Goal: Information Seeking & Learning: Learn about a topic

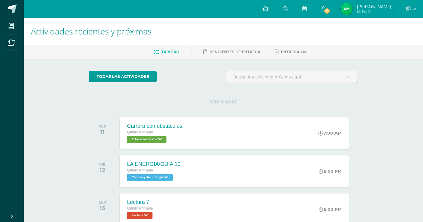
click at [332, 5] on link "2" at bounding box center [324, 9] width 19 height 18
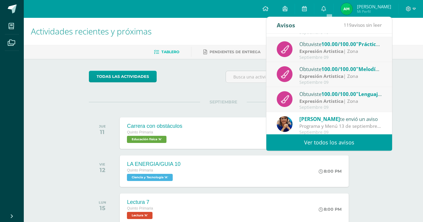
scroll to position [99, 0]
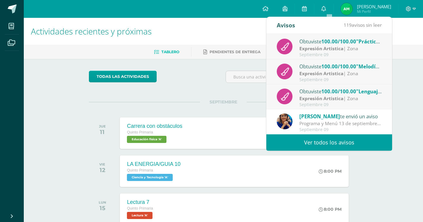
click at [236, 107] on div "SEPTIEMBRE JUE 11 Carrera con obstáculos Quinto Primaria Educación física 'A' 7…" at bounding box center [223, 126] width 269 height 48
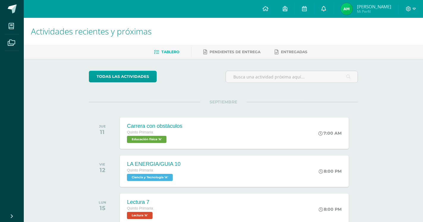
click at [326, 8] on icon at bounding box center [324, 8] width 5 height 5
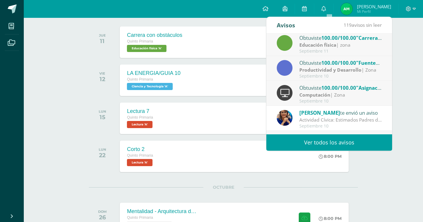
scroll to position [0, 0]
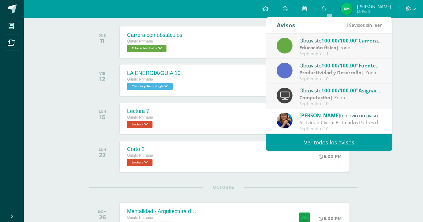
click at [36, 117] on div "Actividades recientes y próximas Tablero Pendientes de entrega Entregadas todas…" at bounding box center [224, 118] width 400 height 383
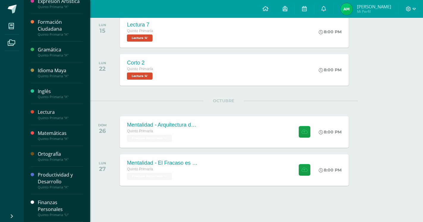
scroll to position [179, 0]
click at [46, 208] on div "Finanzas Personales" at bounding box center [60, 206] width 45 height 14
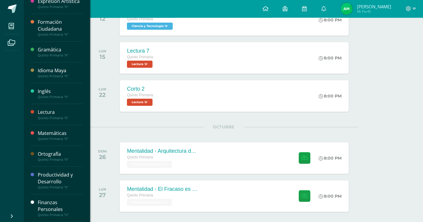
scroll to position [152, 0]
click at [51, 202] on div "Finanzas Personales" at bounding box center [60, 206] width 45 height 14
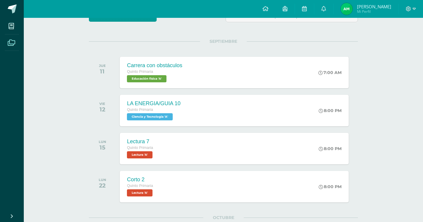
scroll to position [0, 0]
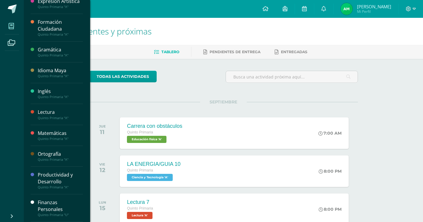
click at [17, 24] on span at bounding box center [11, 25] width 13 height 13
click at [49, 206] on div "Finanzas Personales" at bounding box center [60, 206] width 45 height 14
click at [11, 30] on span at bounding box center [11, 25] width 13 height 13
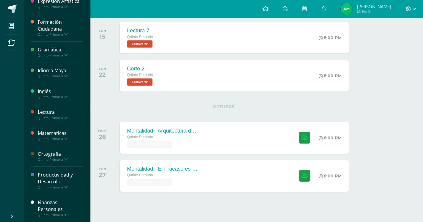
scroll to position [179, 0]
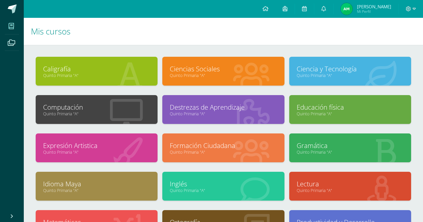
scroll to position [58, 0]
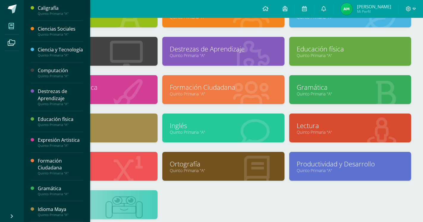
click at [11, 27] on icon at bounding box center [11, 26] width 5 height 6
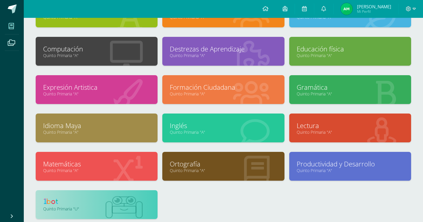
click at [187, 195] on div "Caligrafía Quinto Primaria "A" Ciencias Sociales Quinto Primaria "A"" at bounding box center [223, 114] width 381 height 230
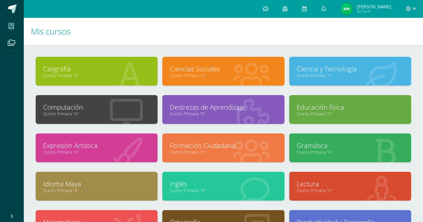
scroll to position [58, 0]
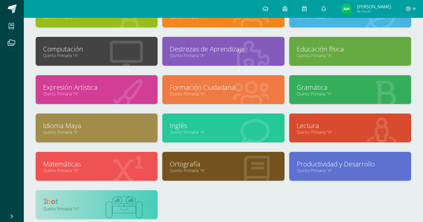
click at [88, 205] on link at bounding box center [96, 202] width 107 height 9
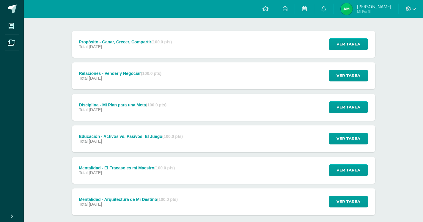
scroll to position [78, 0]
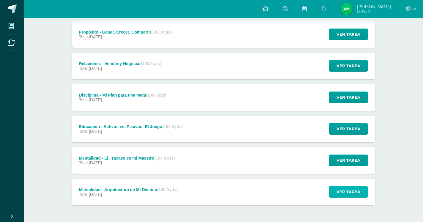
click at [332, 186] on button "Ver tarea" at bounding box center [348, 192] width 39 height 12
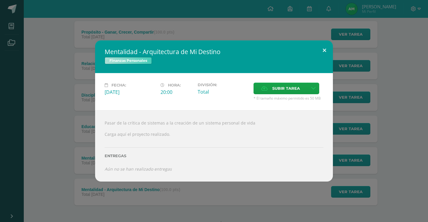
click at [327, 61] on button at bounding box center [324, 50] width 17 height 20
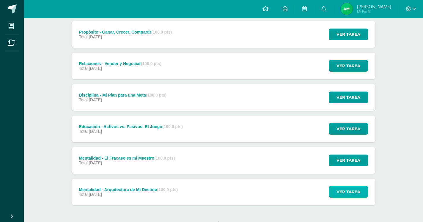
click at [340, 187] on span "Ver tarea" at bounding box center [349, 192] width 24 height 11
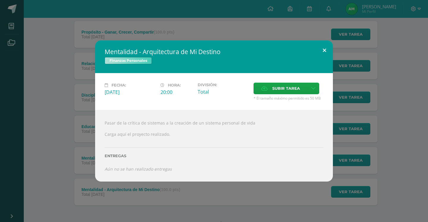
click at [325, 54] on button at bounding box center [324, 50] width 17 height 20
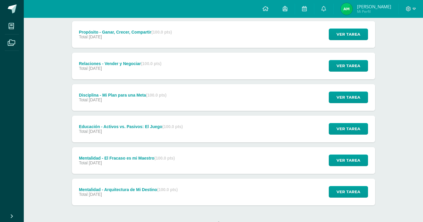
click at [149, 187] on div "Mentalidad - Arquitectura de Mi Destino (100.0 pts)" at bounding box center [128, 189] width 99 height 5
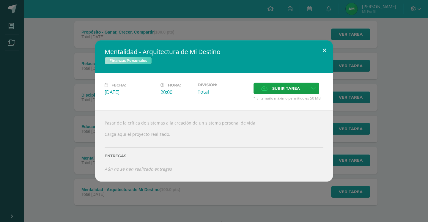
click at [326, 56] on button at bounding box center [324, 50] width 17 height 20
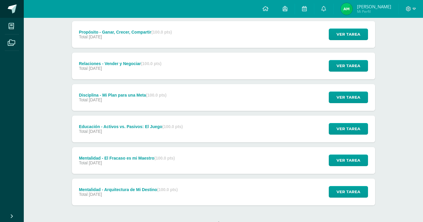
click at [15, 10] on span at bounding box center [12, 8] width 9 height 9
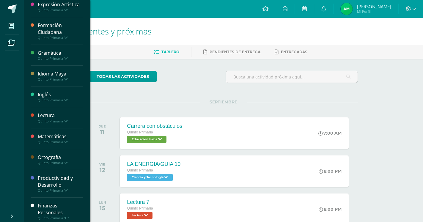
scroll to position [153, 0]
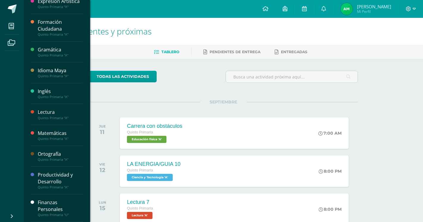
click at [48, 204] on div "Finanzas Personales" at bounding box center [60, 206] width 45 height 14
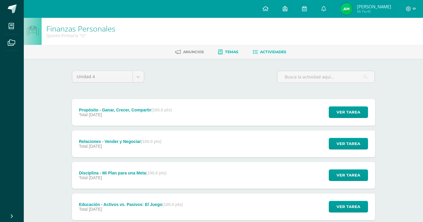
click at [229, 54] on span "Temas" at bounding box center [231, 52] width 13 height 4
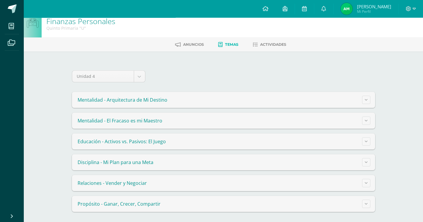
scroll to position [9, 0]
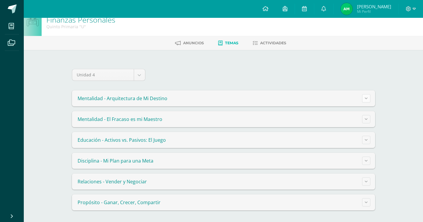
click at [367, 95] on button at bounding box center [366, 98] width 8 height 8
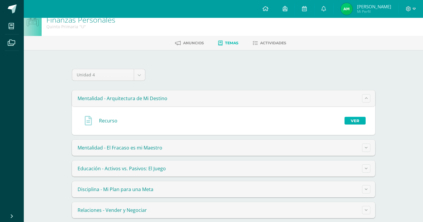
click at [352, 117] on link "Ver" at bounding box center [355, 121] width 21 height 8
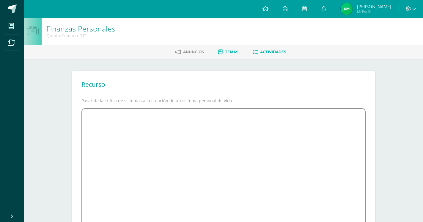
click at [269, 54] on link "Actividades" at bounding box center [270, 52] width 34 height 10
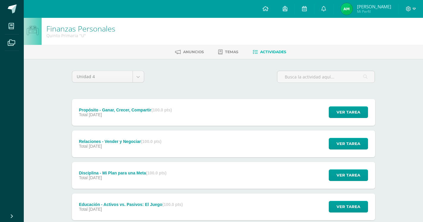
scroll to position [78, 0]
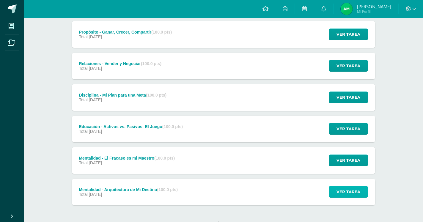
click at [343, 187] on span "Ver tarea" at bounding box center [349, 192] width 24 height 11
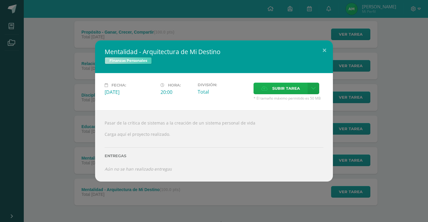
click at [280, 94] on span "Subir tarea" at bounding box center [287, 88] width 28 height 11
click at [0, 0] on input "Subir tarea" at bounding box center [0, 0] width 0 height 0
click at [324, 61] on button at bounding box center [324, 50] width 17 height 20
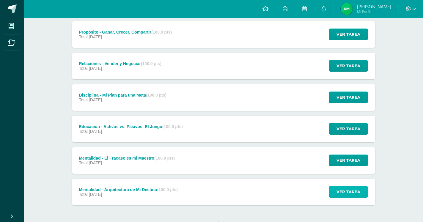
scroll to position [0, 0]
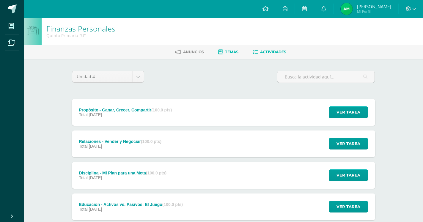
click at [234, 49] on link "Temas" at bounding box center [228, 52] width 20 height 10
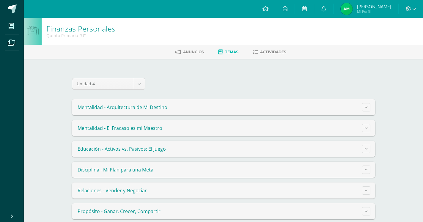
scroll to position [9, 0]
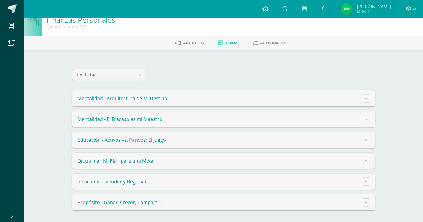
click at [366, 95] on button at bounding box center [366, 98] width 8 height 8
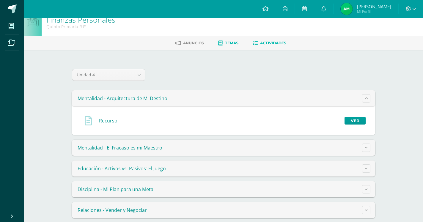
click at [273, 46] on link "Actividades" at bounding box center [270, 43] width 34 height 10
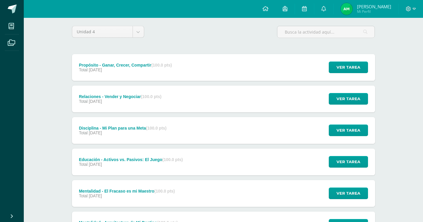
scroll to position [78, 0]
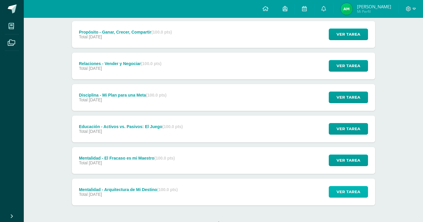
click at [345, 187] on span "Ver tarea" at bounding box center [349, 192] width 24 height 11
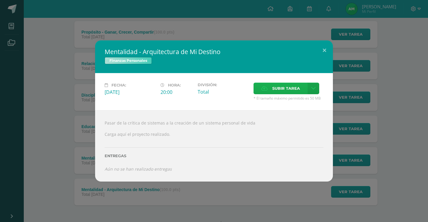
click at [279, 94] on span "Subir tarea" at bounding box center [287, 88] width 28 height 11
click at [0, 0] on input "Subir tarea" at bounding box center [0, 0] width 0 height 0
click at [329, 59] on button at bounding box center [324, 50] width 17 height 20
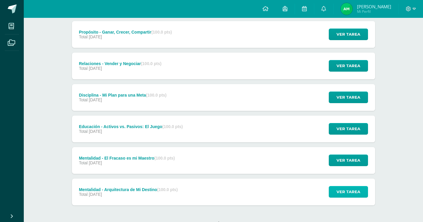
click at [343, 187] on span "Ver tarea" at bounding box center [349, 192] width 24 height 11
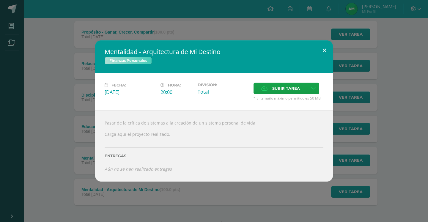
click at [325, 61] on button at bounding box center [324, 50] width 17 height 20
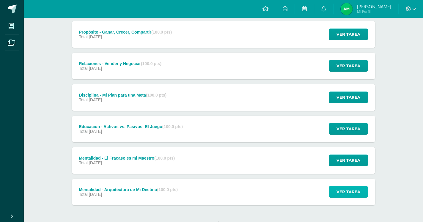
scroll to position [0, 0]
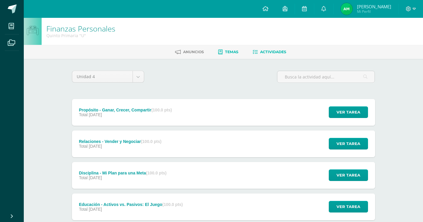
click at [229, 52] on span "Temas" at bounding box center [231, 52] width 13 height 4
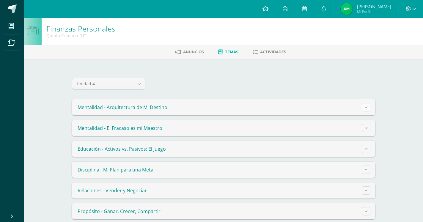
click at [365, 104] on button at bounding box center [366, 107] width 8 height 8
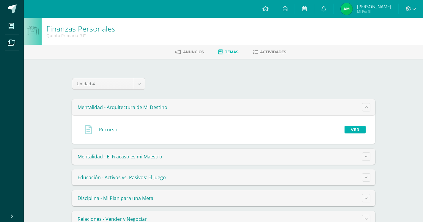
click at [356, 128] on link "Ver" at bounding box center [355, 130] width 21 height 8
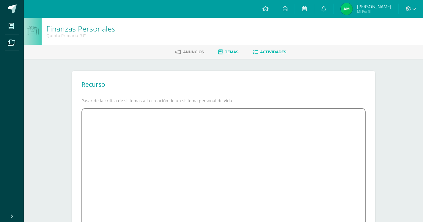
click at [264, 54] on link "Actividades" at bounding box center [270, 52] width 34 height 10
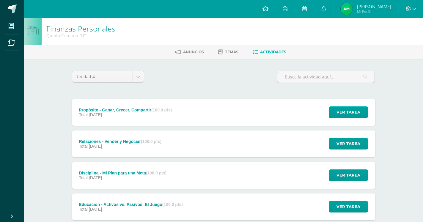
scroll to position [78, 0]
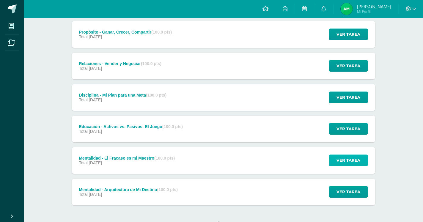
click at [351, 155] on span "Ver tarea" at bounding box center [349, 160] width 24 height 11
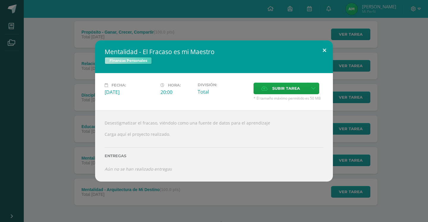
click at [322, 53] on button at bounding box center [324, 50] width 17 height 20
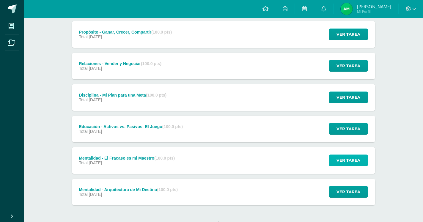
scroll to position [0, 0]
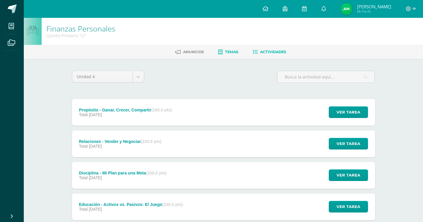
click at [233, 52] on span "Temas" at bounding box center [231, 52] width 13 height 4
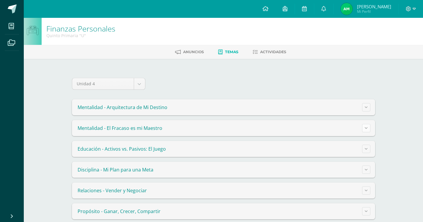
click at [366, 130] on button at bounding box center [366, 128] width 8 height 8
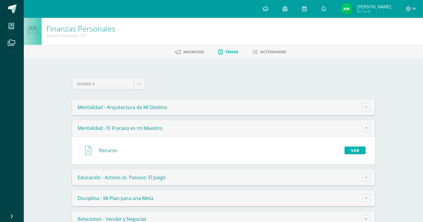
click at [359, 149] on link "Ver" at bounding box center [355, 151] width 21 height 8
click at [350, 147] on link "Ver" at bounding box center [355, 151] width 21 height 8
click at [356, 149] on link "Ver" at bounding box center [355, 151] width 21 height 8
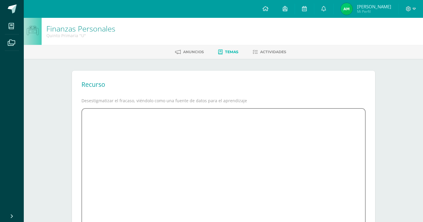
scroll to position [91, 0]
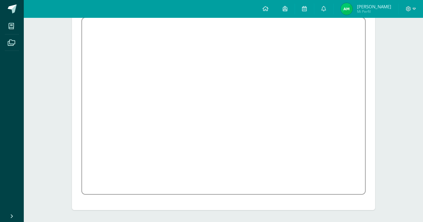
click at [398, 49] on div "Finanzas Personales Quinto Primaria "U" Anuncios Temas Actividades Recurso Dese…" at bounding box center [224, 74] width 400 height 295
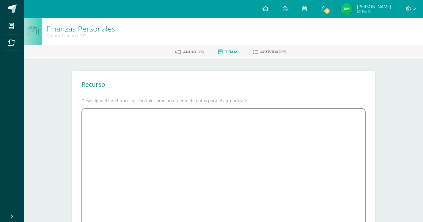
scroll to position [91, 0]
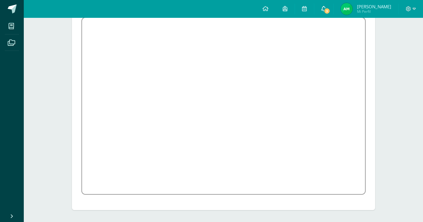
click at [334, 16] on link "3" at bounding box center [324, 9] width 19 height 18
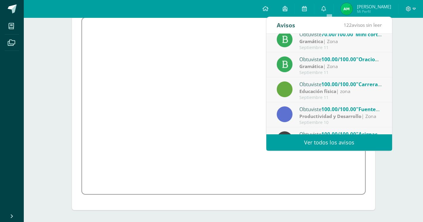
scroll to position [0, 0]
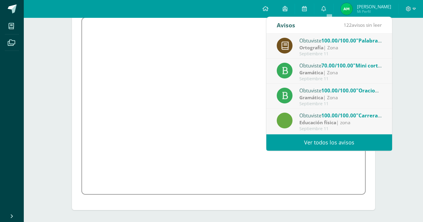
click at [406, 95] on div "Finanzas Personales Quinto Primaria "U" [GEOGRAPHIC_DATA] Temas Actividades Rec…" at bounding box center [224, 74] width 400 height 295
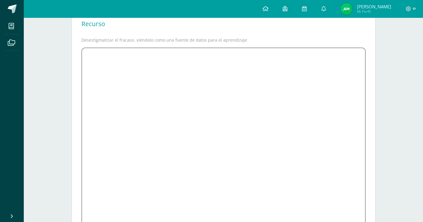
scroll to position [91, 0]
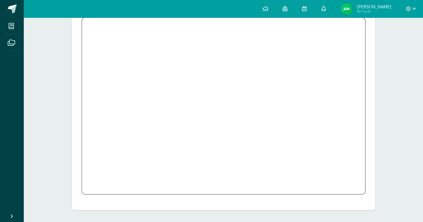
click at [326, 10] on icon at bounding box center [324, 8] width 5 height 5
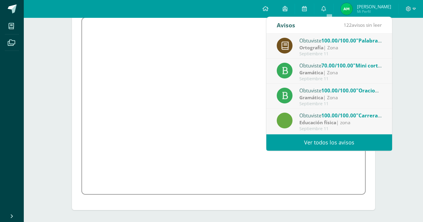
scroll to position [99, 0]
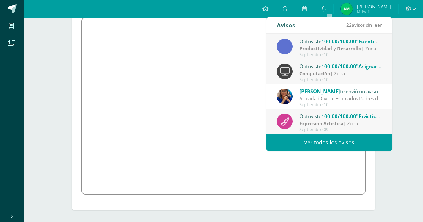
click at [403, 52] on div "Finanzas Personales Quinto Primaria "U" [GEOGRAPHIC_DATA] Temas Actividades Rec…" at bounding box center [224, 74] width 400 height 295
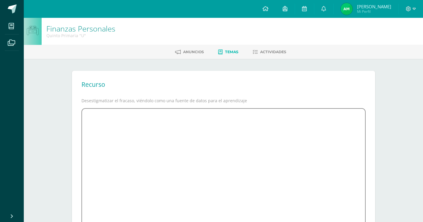
scroll to position [91, 0]
